Goal: Navigation & Orientation: Find specific page/section

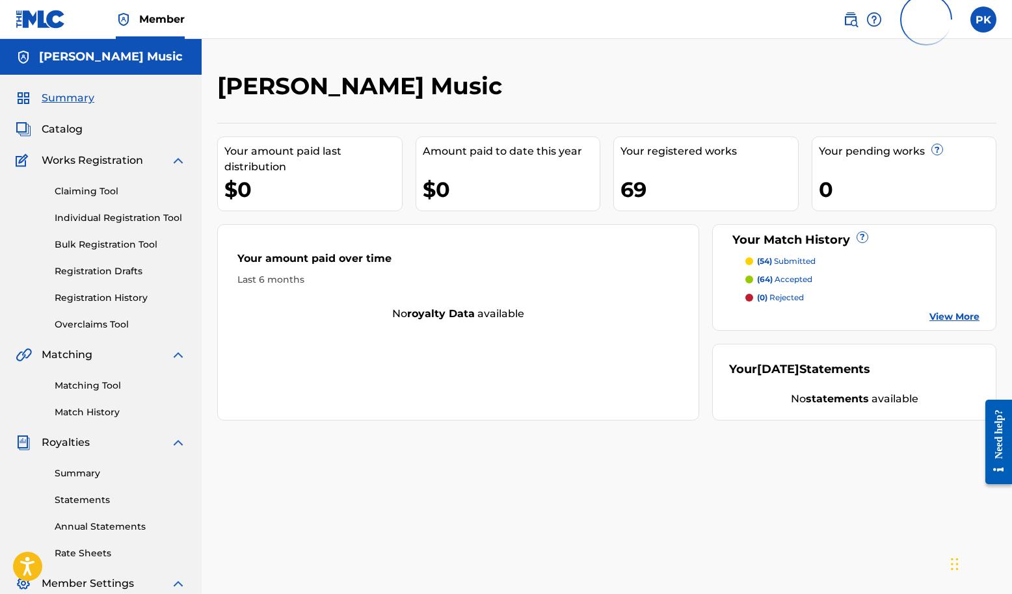
click at [87, 237] on div "Claiming Tool Individual Registration Tool Bulk Registration Tool Registration …" at bounding box center [101, 249] width 170 height 163
click at [78, 393] on link "Matching Tool" at bounding box center [120, 386] width 131 height 14
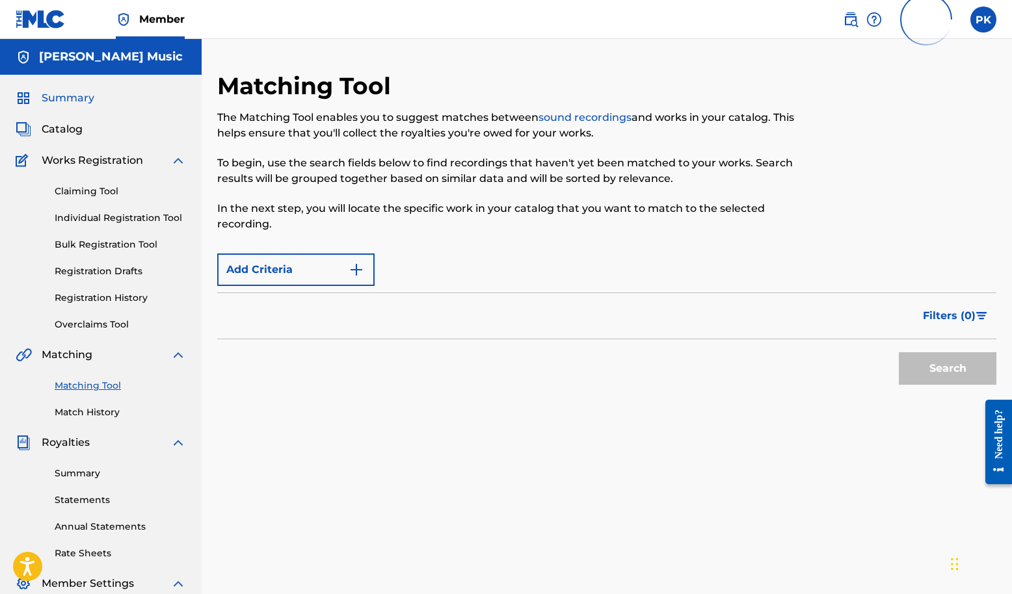
click at [70, 106] on span "Summary" at bounding box center [68, 98] width 53 height 16
